Goal: Transaction & Acquisition: Purchase product/service

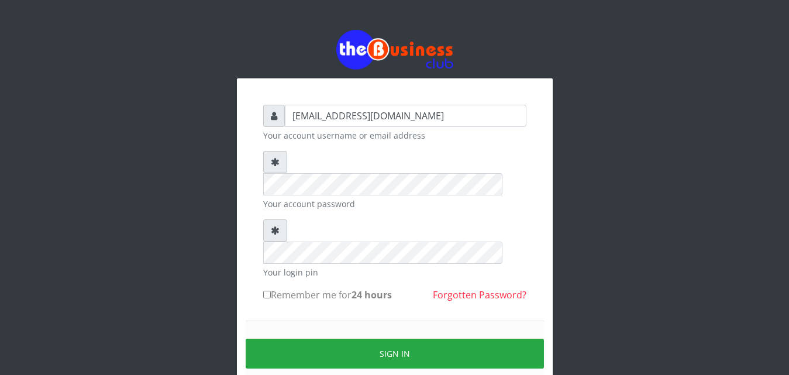
type input "vicnic626@gmail.com"
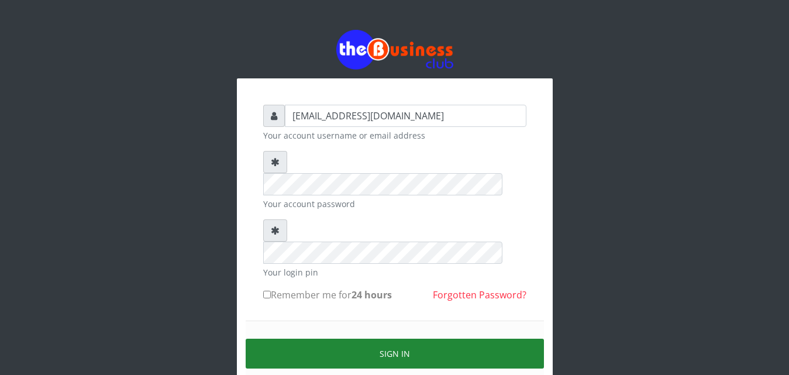
click at [397, 339] on button "Sign in" at bounding box center [395, 354] width 298 height 30
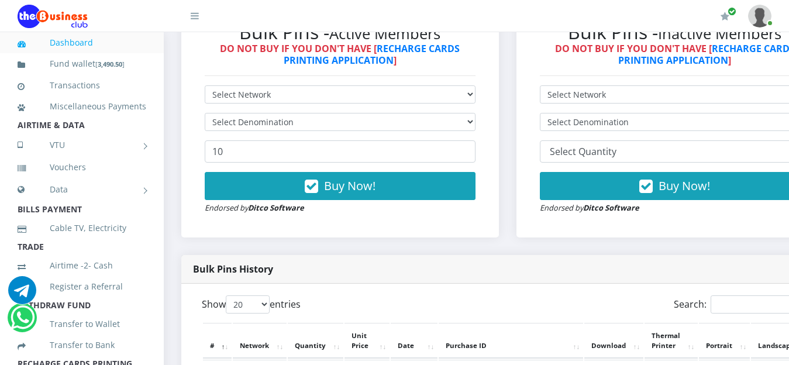
scroll to position [366, 0]
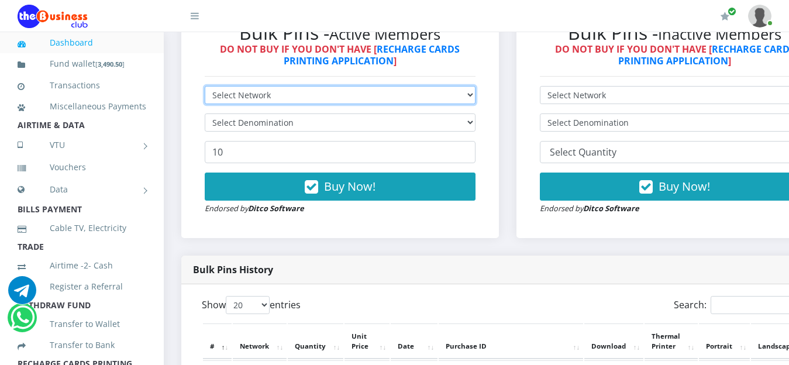
click at [476, 95] on select "Select Network MTN Globacom 9Mobile Airtel" at bounding box center [340, 95] width 271 height 18
select select "MTN"
click at [205, 88] on select "Select Network MTN Globacom 9Mobile Airtel" at bounding box center [340, 95] width 271 height 18
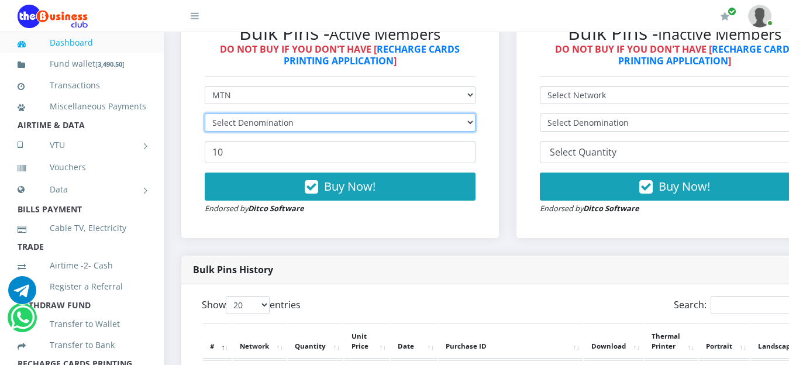
click at [476, 122] on select "Select Denomination" at bounding box center [340, 122] width 271 height 18
select select "96.99-100"
click at [205, 115] on select "Select Denomination MTN NGN100 - ₦96.99 MTN NGN200 - ₦193.98 MTN NGN400 - ₦387.…" at bounding box center [340, 122] width 271 height 18
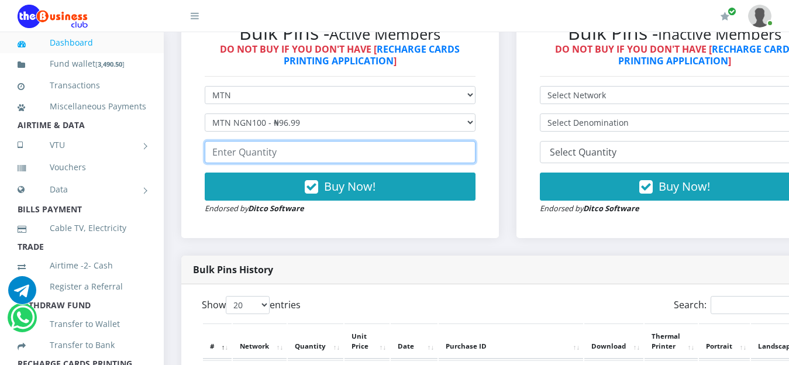
click at [309, 151] on input "number" at bounding box center [340, 152] width 271 height 22
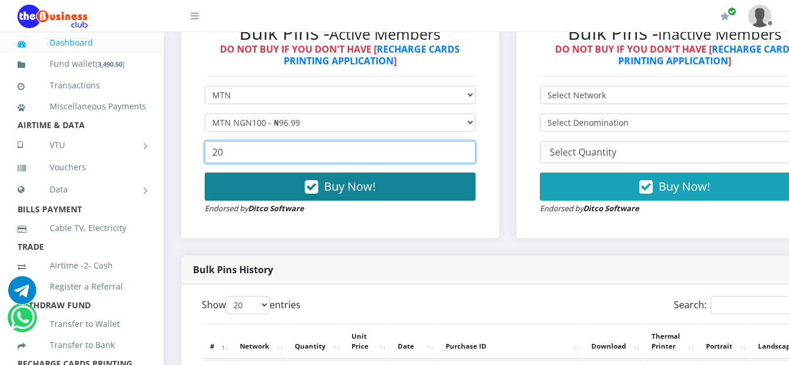
type input "20"
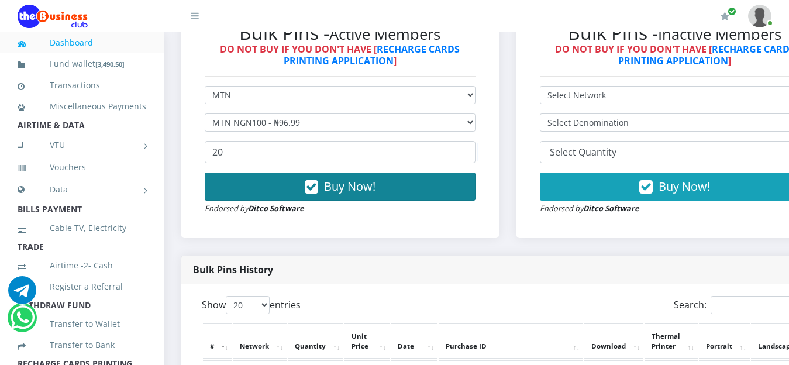
click at [364, 194] on span "Buy Now!" at bounding box center [349, 186] width 51 height 16
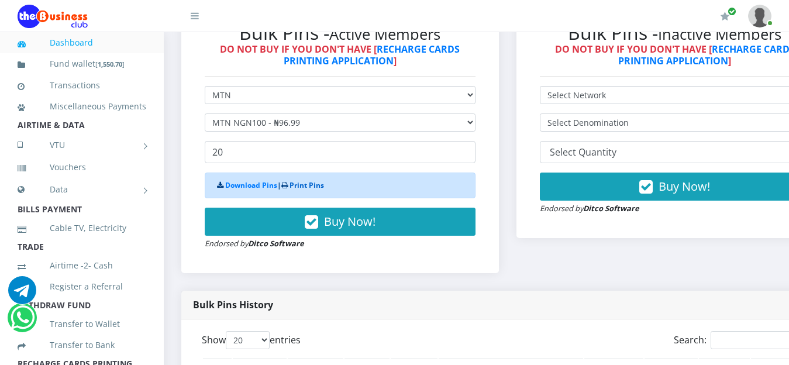
click at [307, 190] on link "Print Pins" at bounding box center [307, 185] width 35 height 10
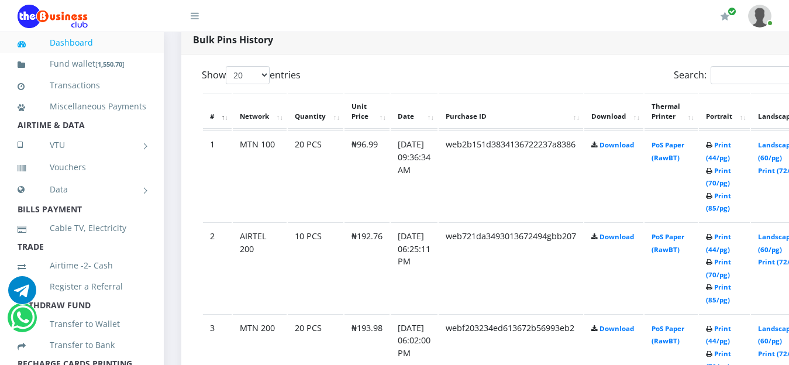
scroll to position [597, 0]
click at [731, 285] on link "Print (85/pg)" at bounding box center [718, 292] width 25 height 22
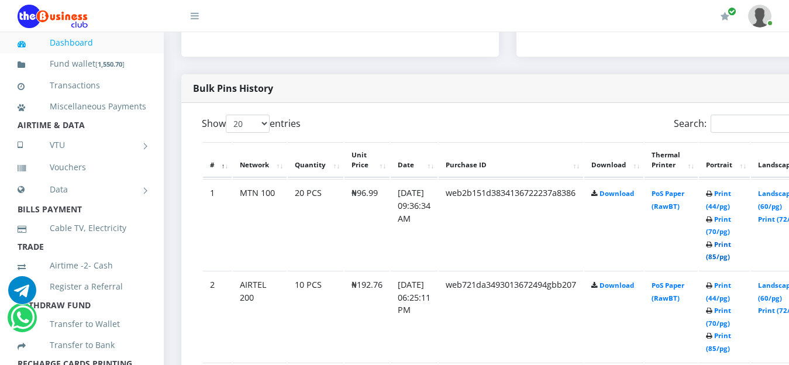
click at [731, 246] on link "Print (85/pg)" at bounding box center [718, 251] width 25 height 22
click at [86, 41] on link "Dashboard" at bounding box center [82, 42] width 129 height 27
